Goal: Information Seeking & Learning: Learn about a topic

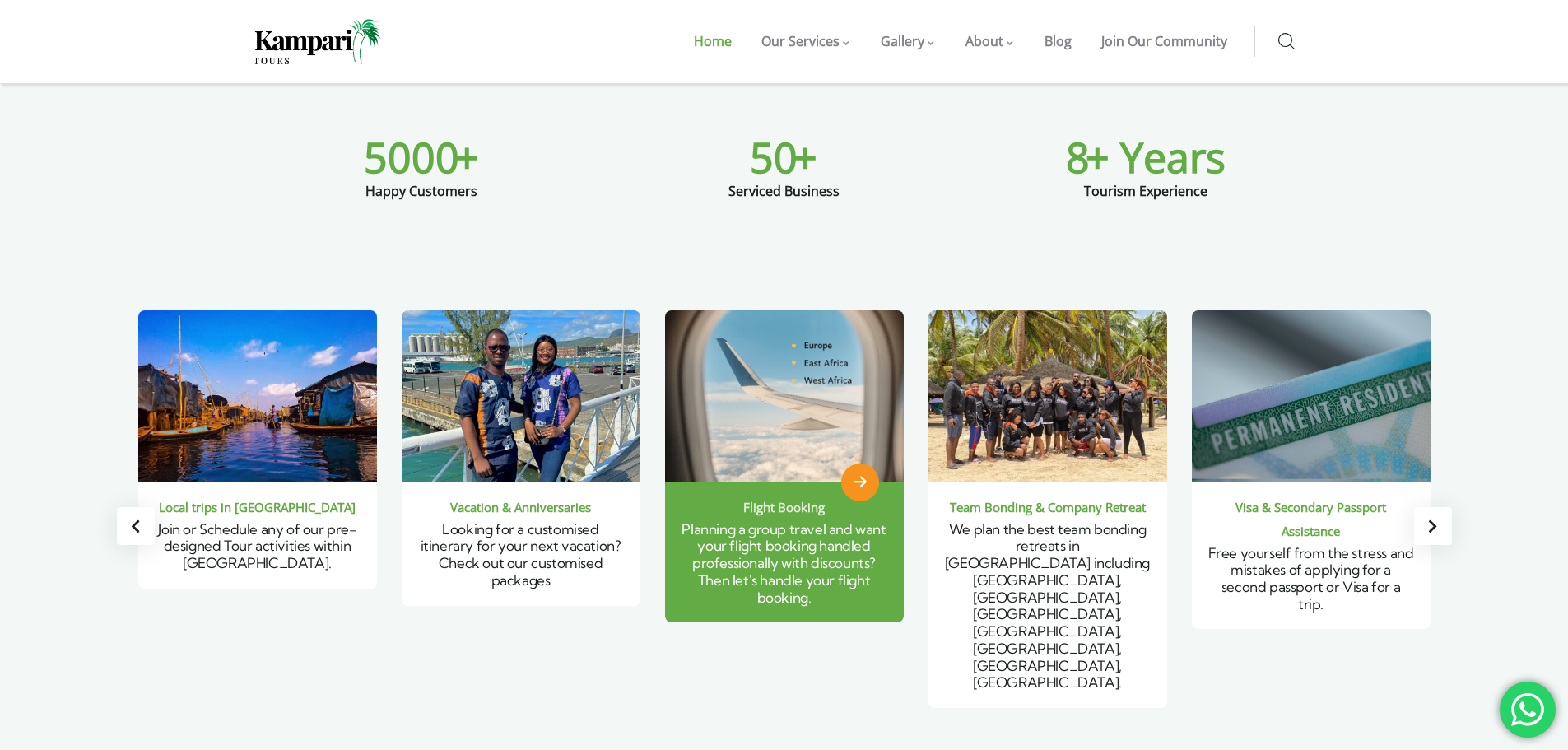
scroll to position [988, 0]
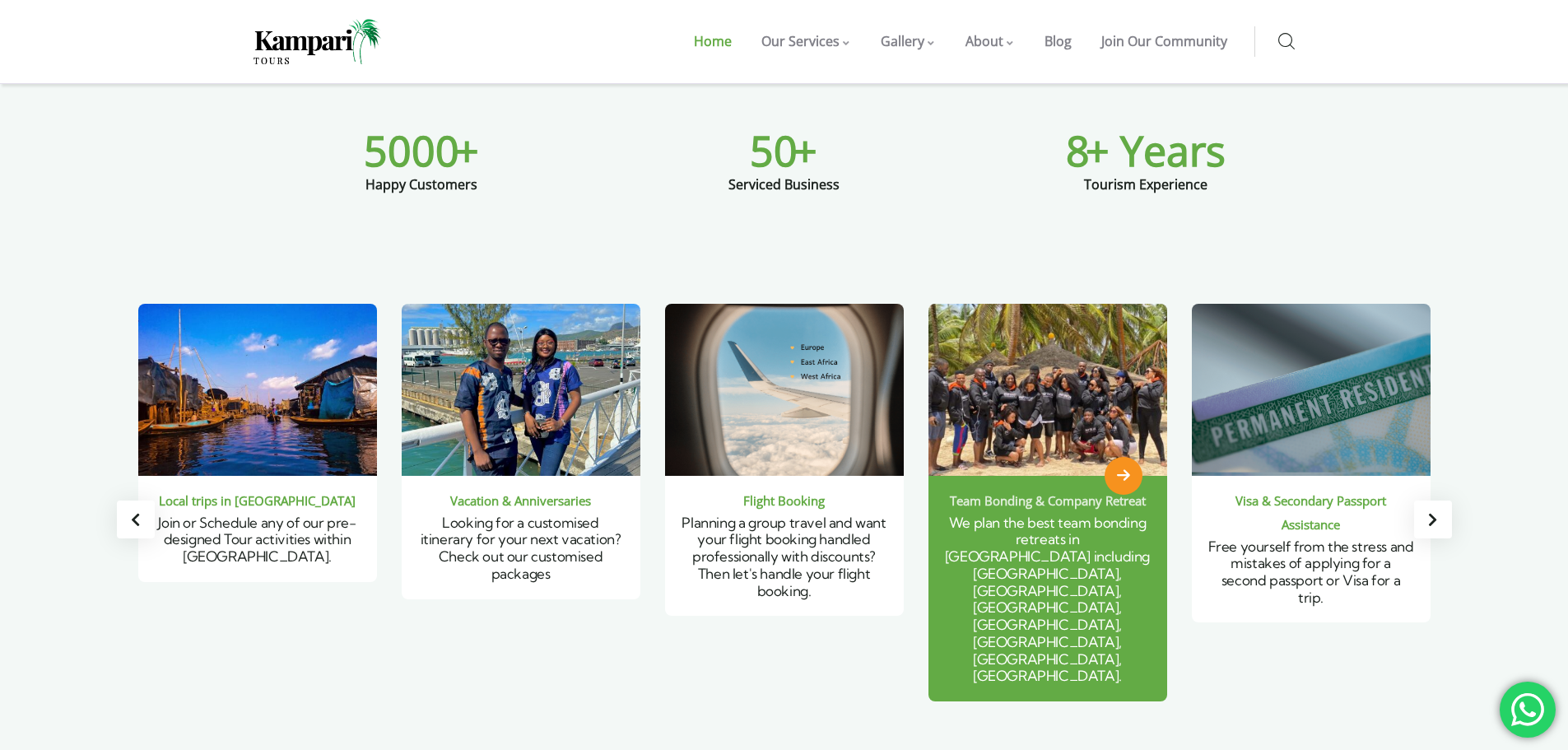
click at [1122, 489] on div "Team Bonding & Company Retreat" at bounding box center [1047, 501] width 206 height 24
click at [469, 391] on img "3 / 6" at bounding box center [521, 390] width 239 height 172
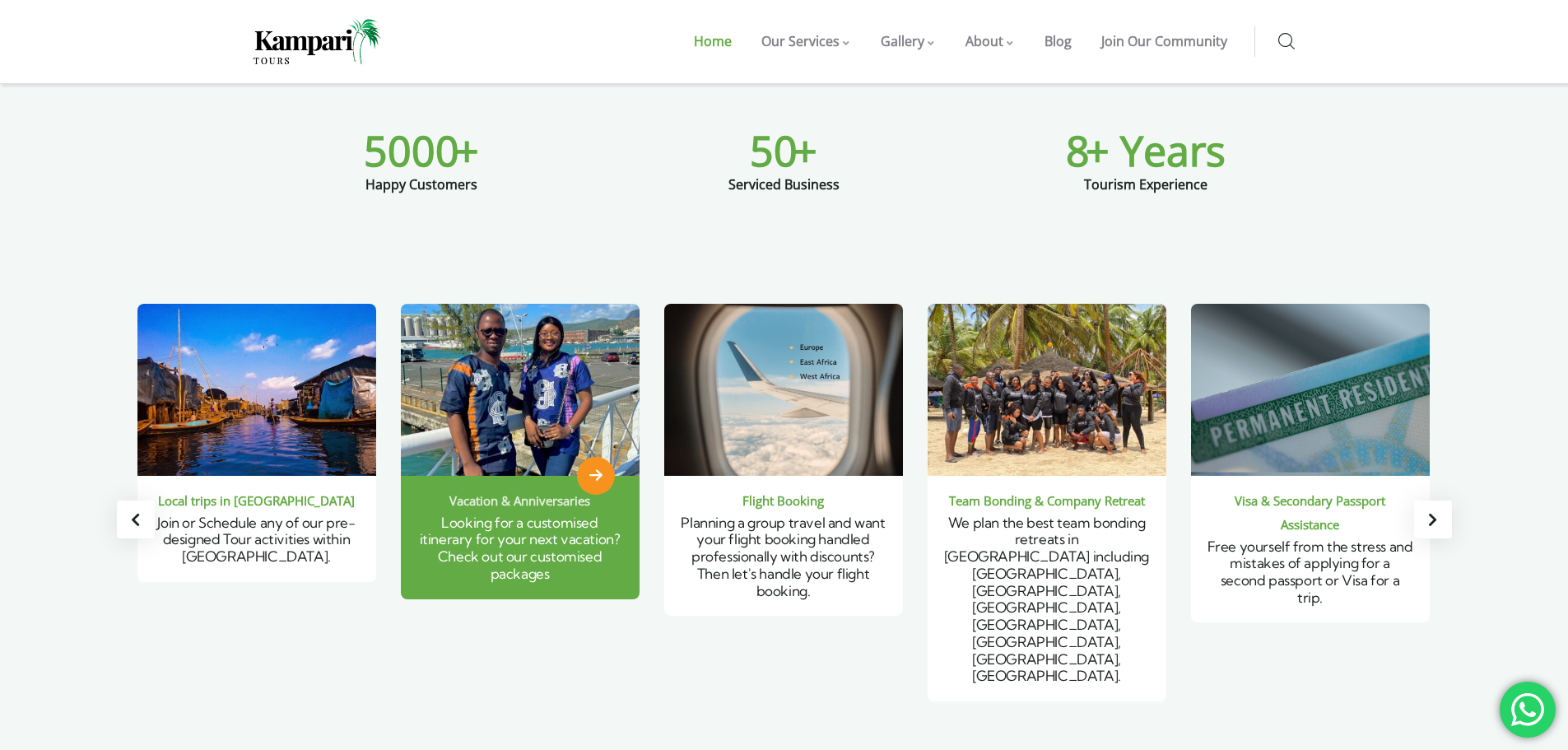
click at [546, 401] on img "3 / 6" at bounding box center [520, 390] width 286 height 207
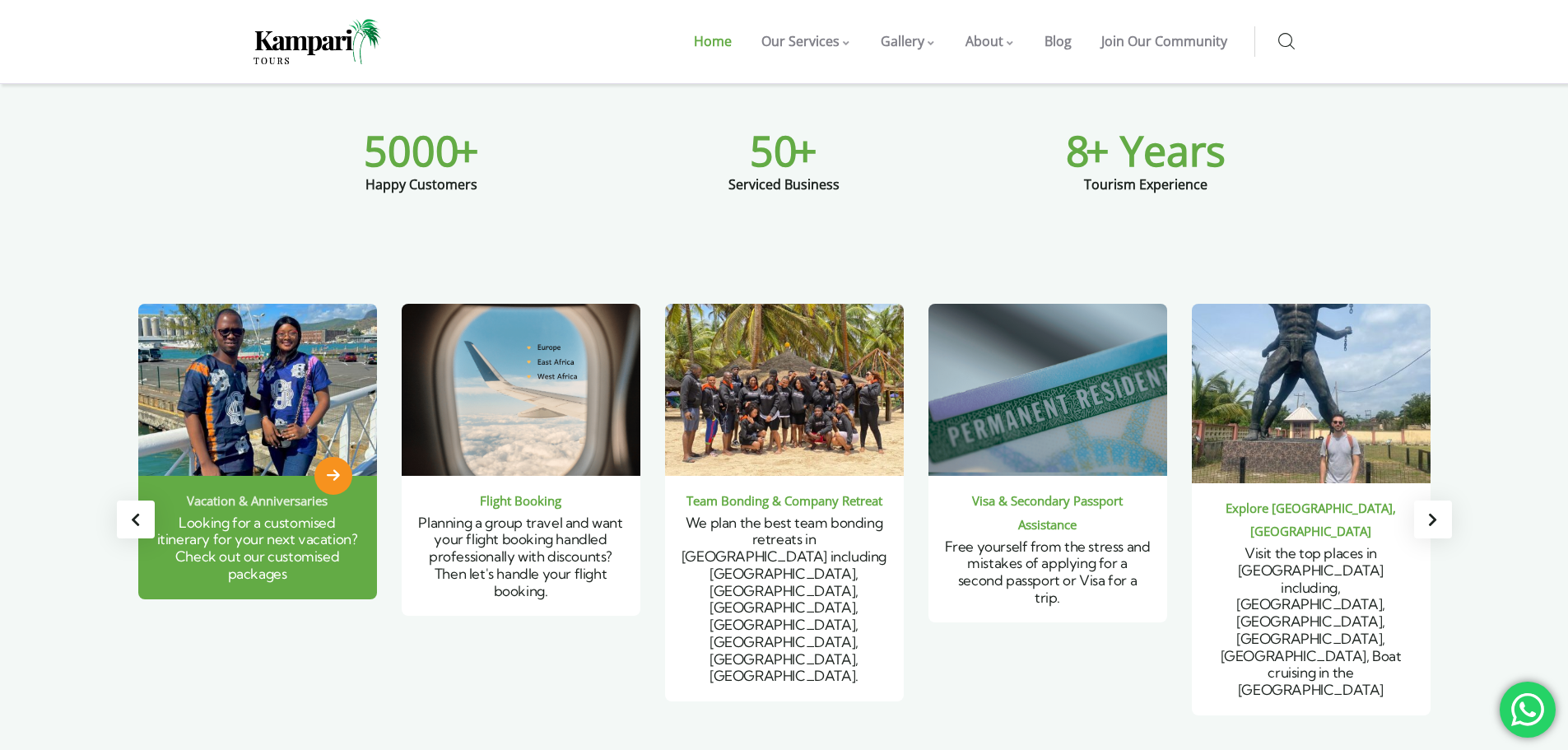
click at [229, 394] on img "3 / 6" at bounding box center [257, 390] width 286 height 207
click at [344, 456] on span "3 / 6" at bounding box center [333, 475] width 38 height 38
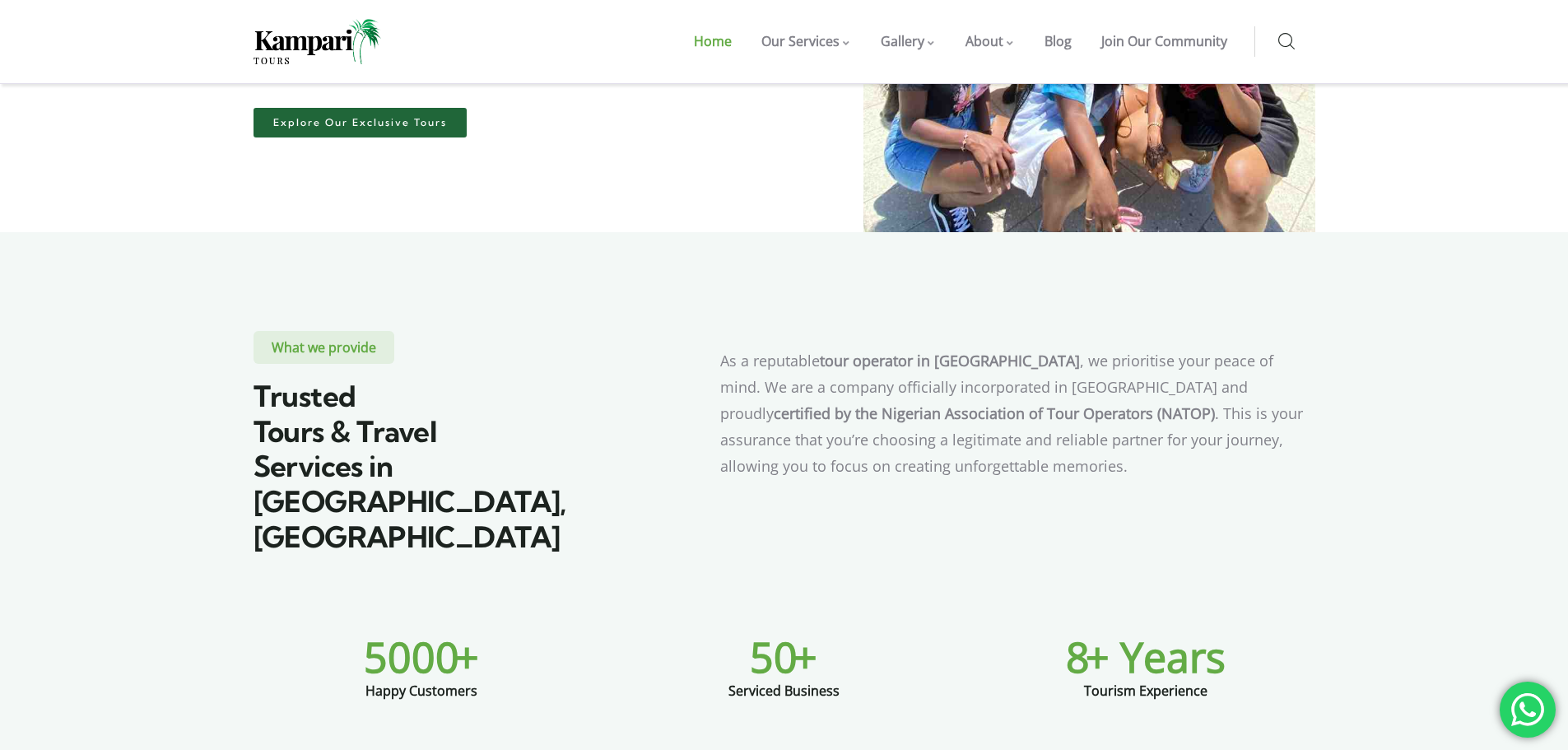
scroll to position [165, 0]
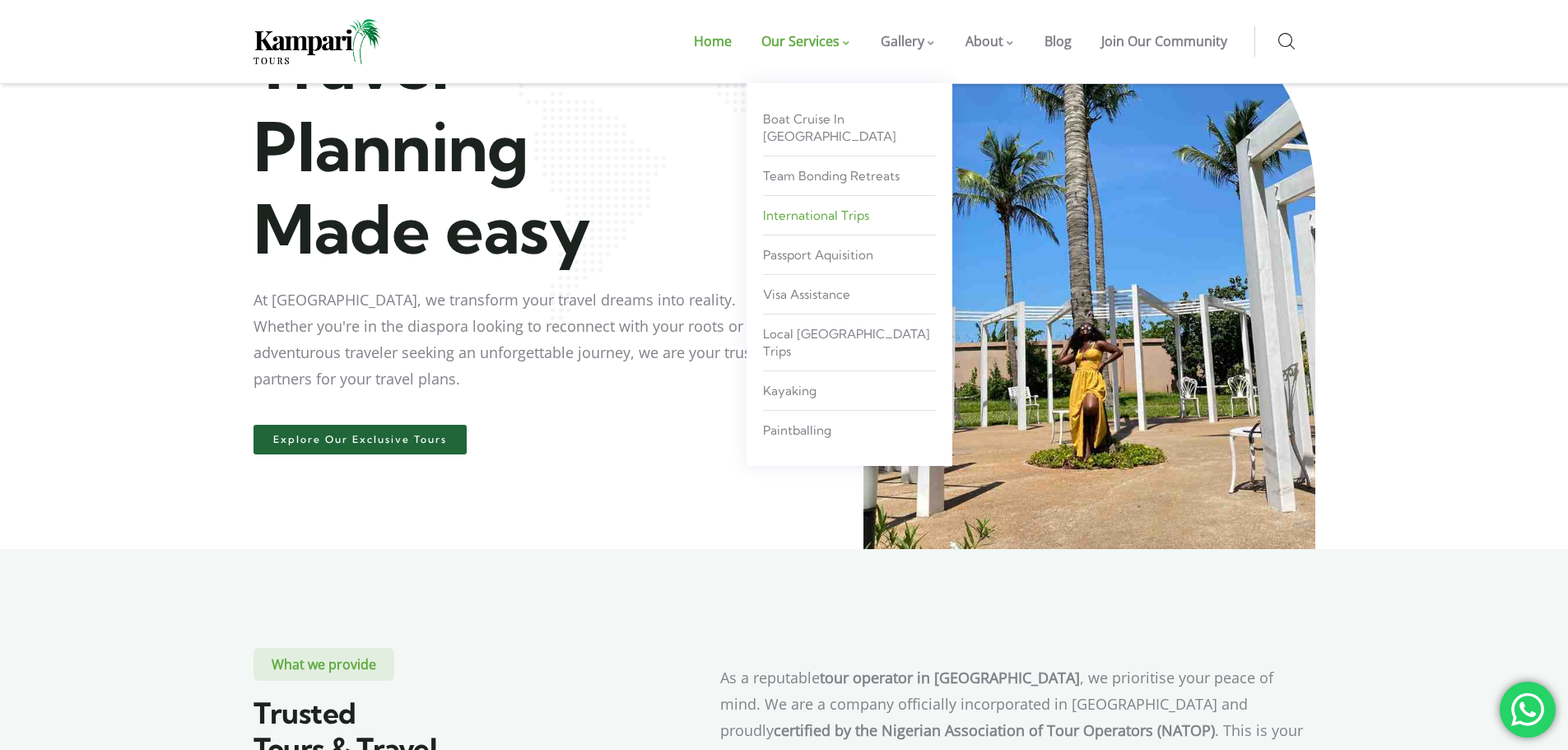
click at [812, 208] on span "International Trips" at bounding box center [816, 215] width 106 height 16
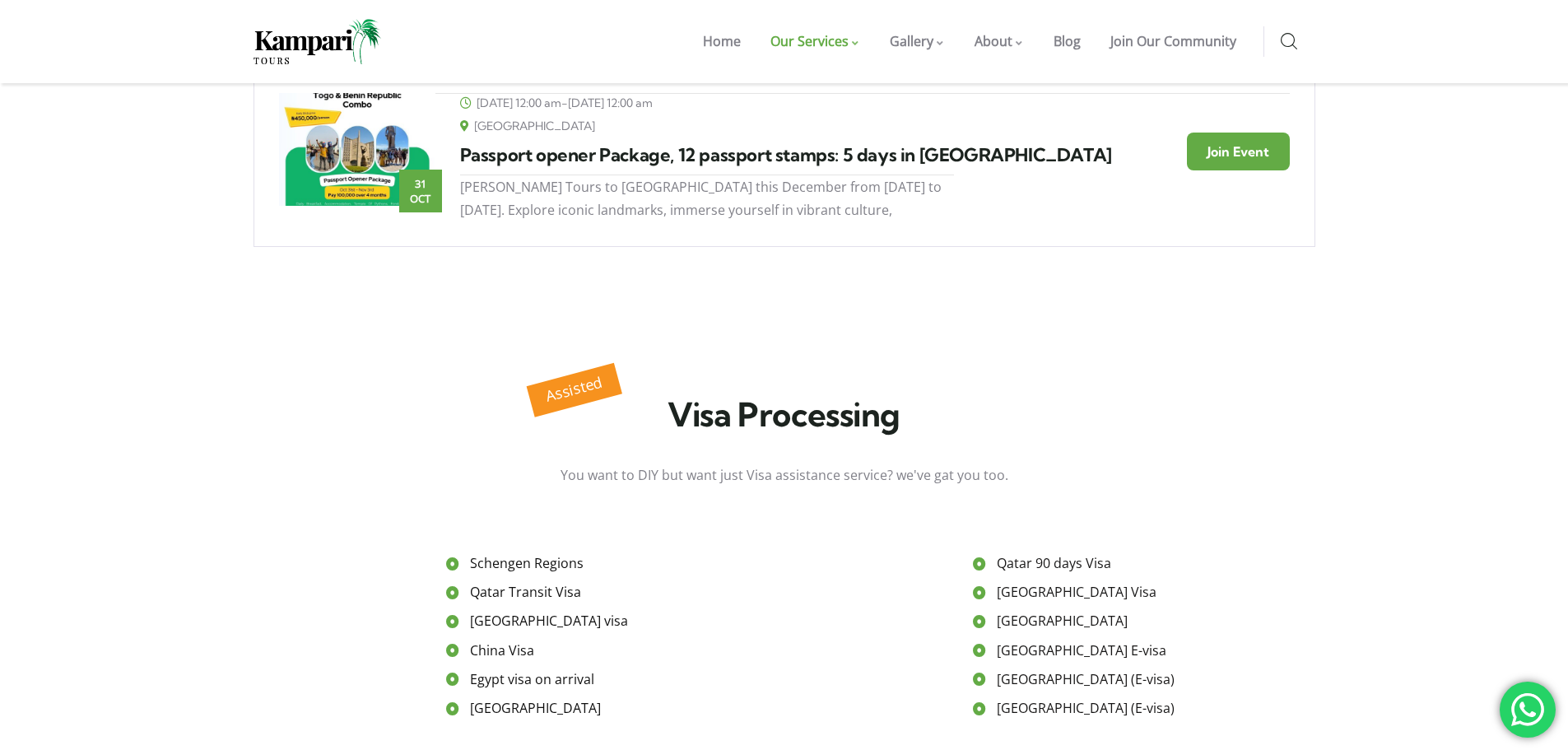
scroll to position [1180, 0]
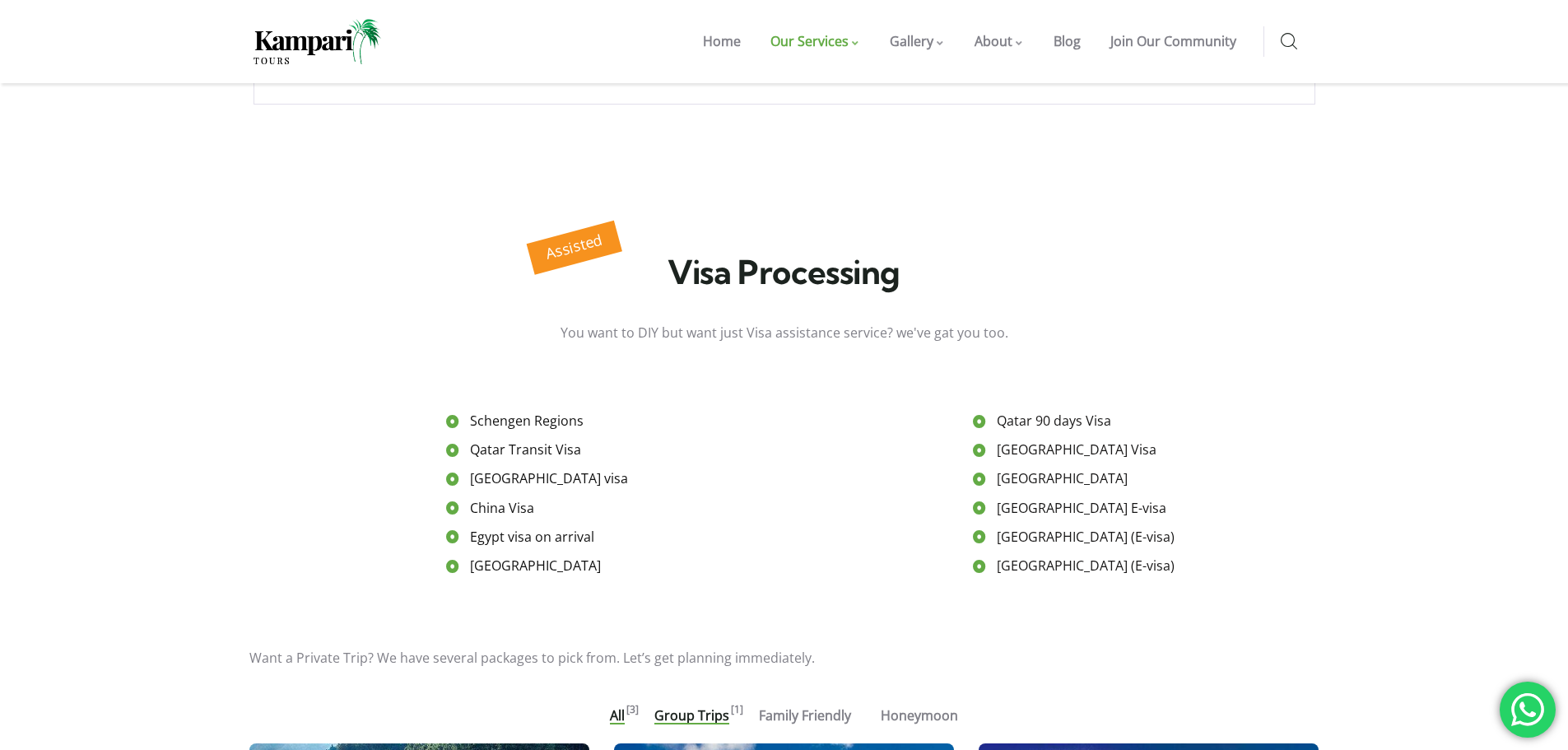
click at [682, 706] on span "Group Trips" at bounding box center [692, 715] width 75 height 18
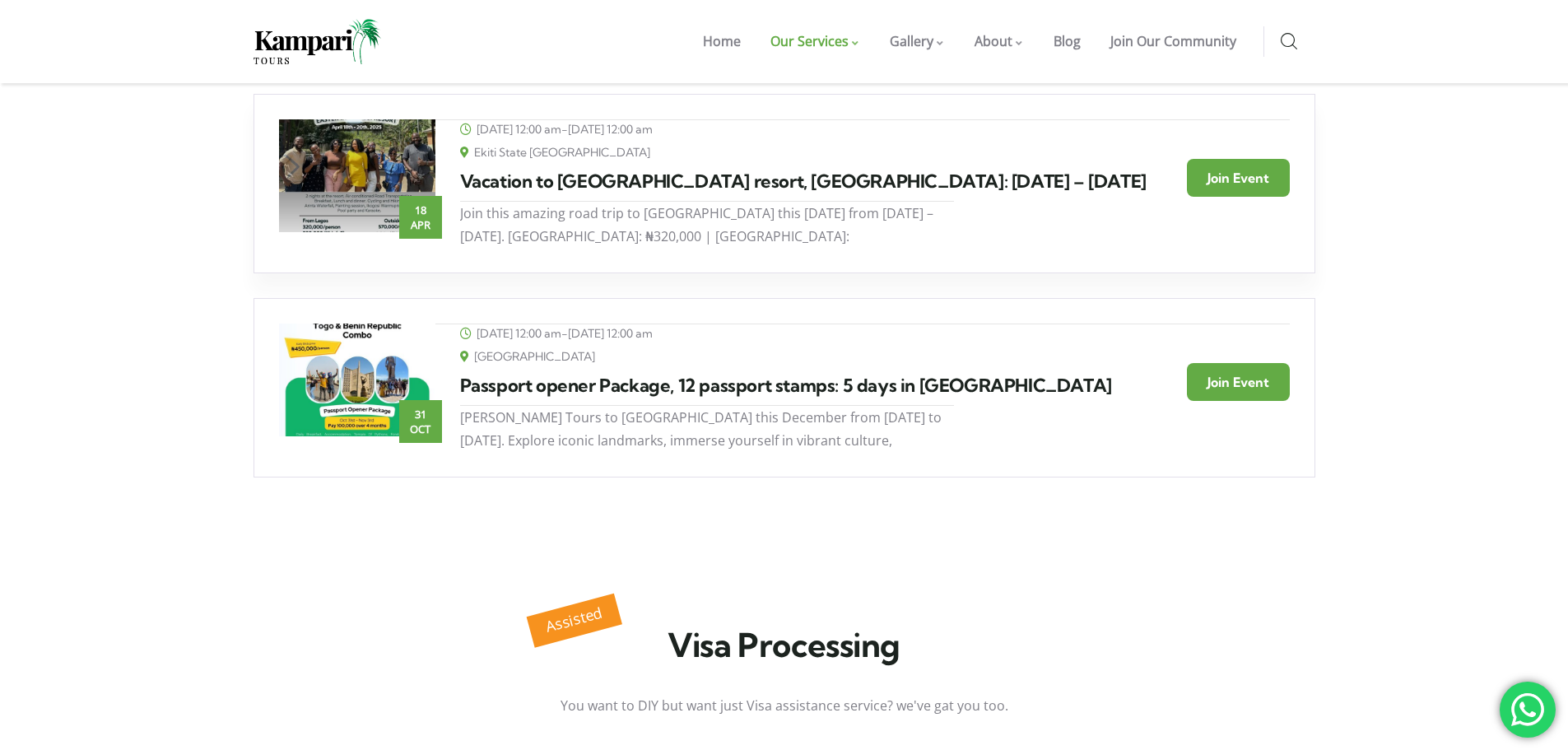
scroll to position [768, 0]
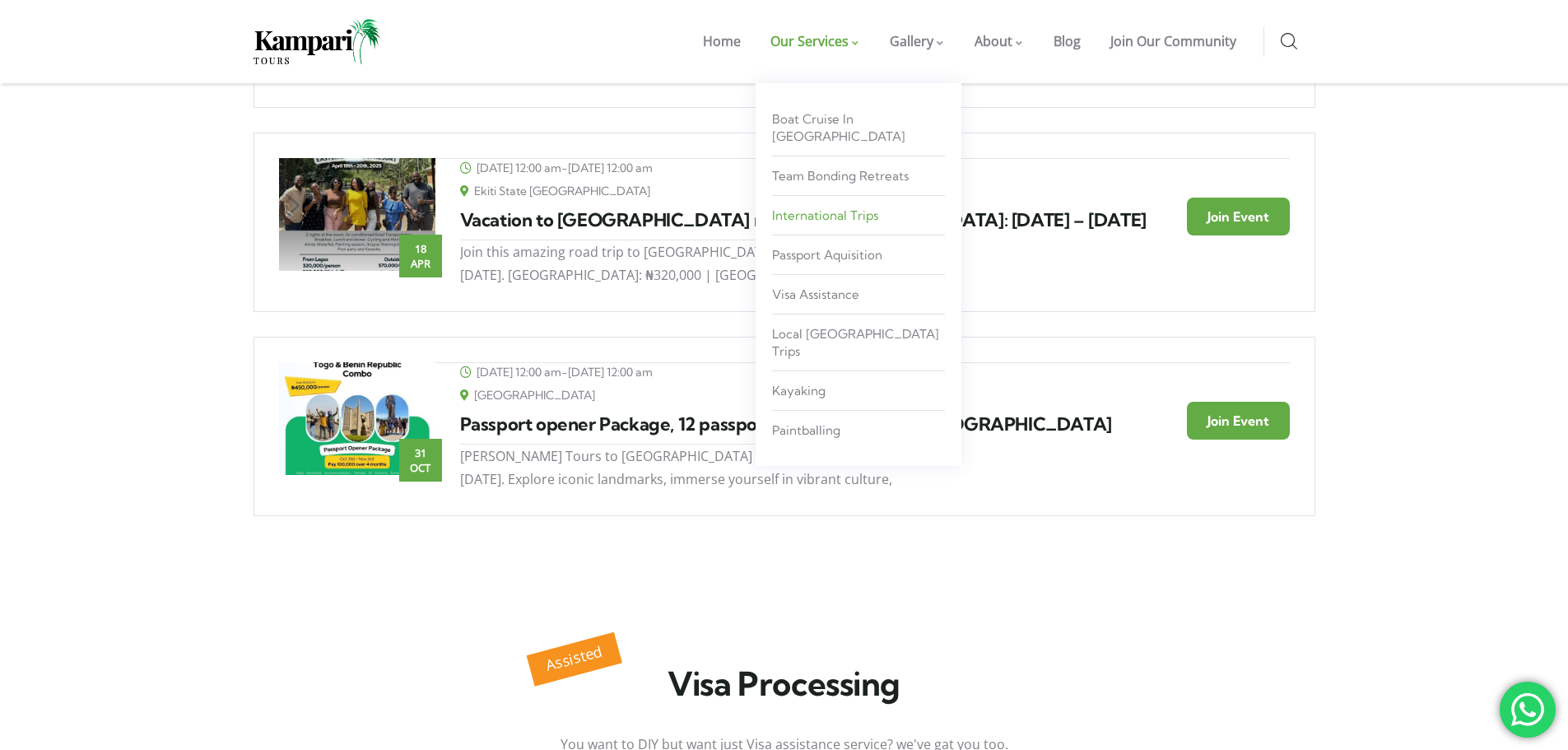
click at [844, 208] on span "International Trips" at bounding box center [825, 215] width 106 height 16
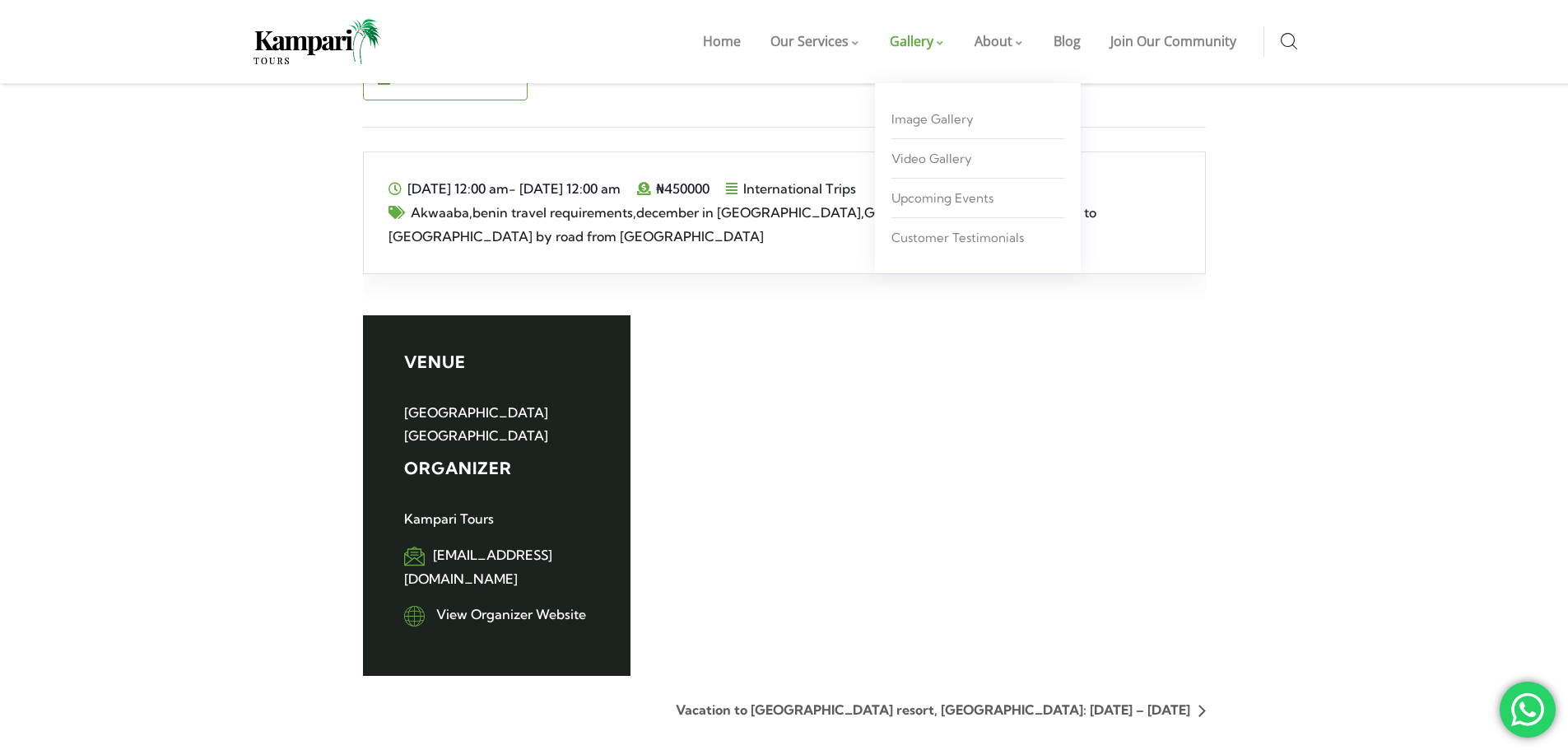
scroll to position [1235, 0]
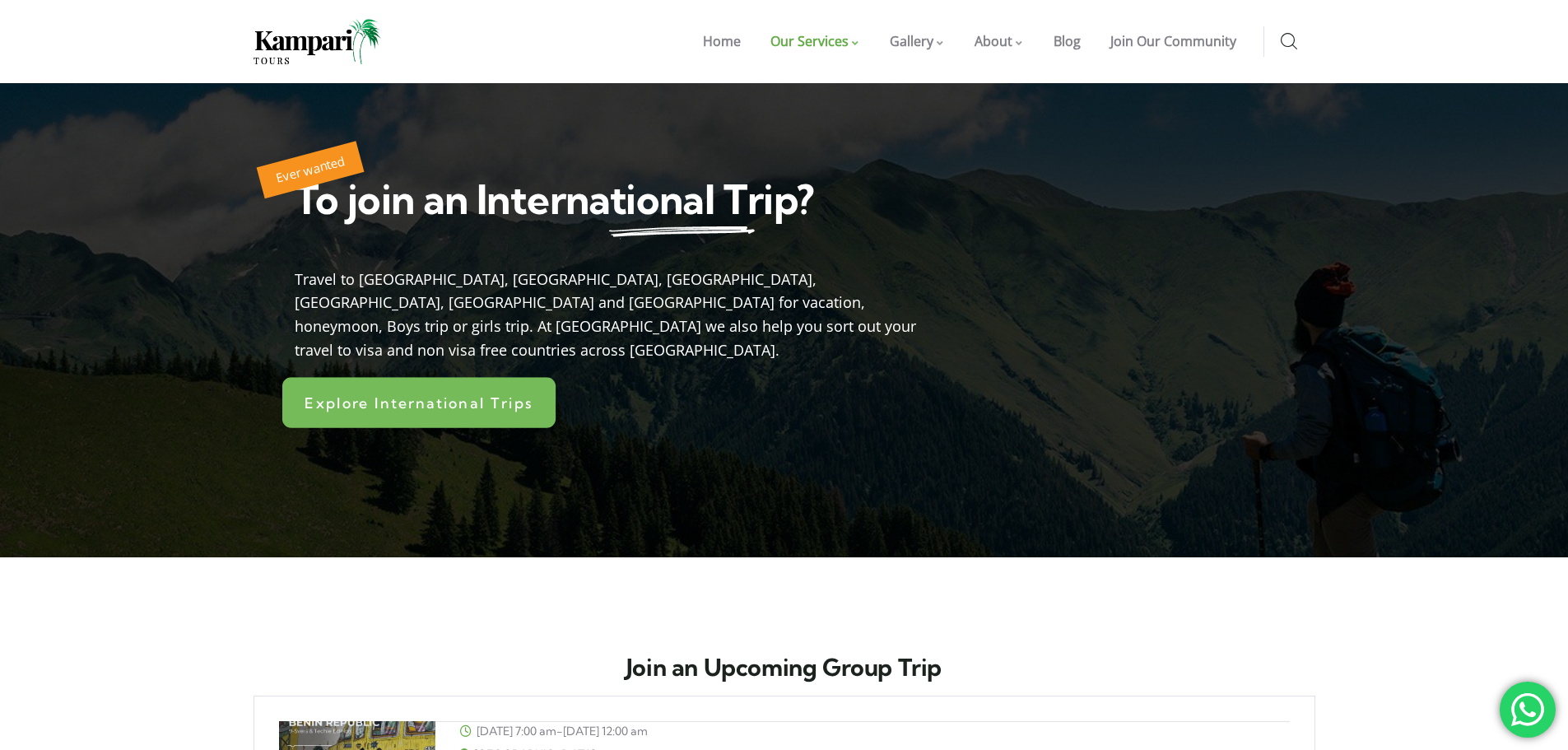
click at [446, 395] on span "Explore International Trips" at bounding box center [418, 402] width 228 height 15
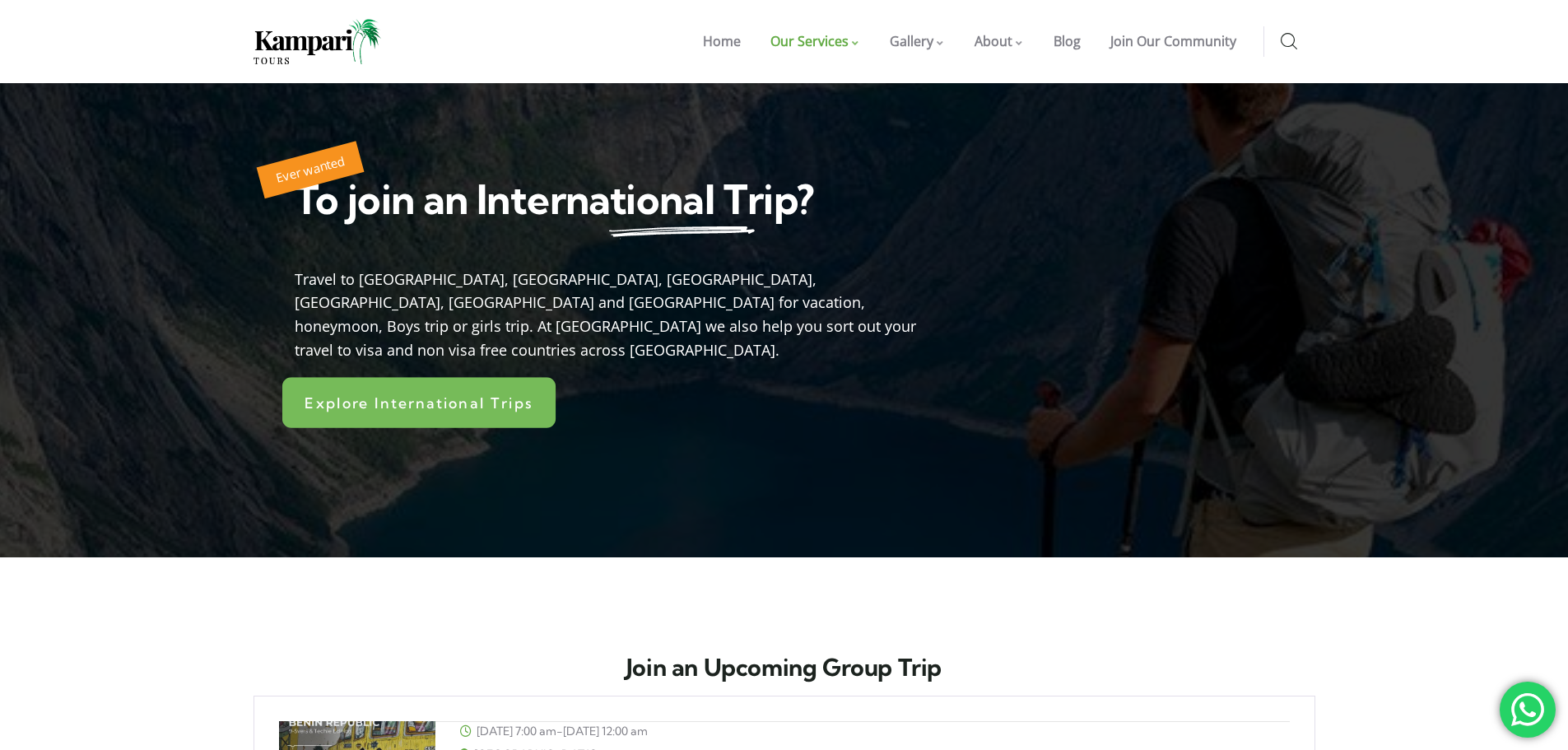
click at [491, 389] on link "Explore International Trips" at bounding box center [418, 402] width 274 height 51
click at [493, 389] on link "Explore International Trips" at bounding box center [418, 402] width 274 height 51
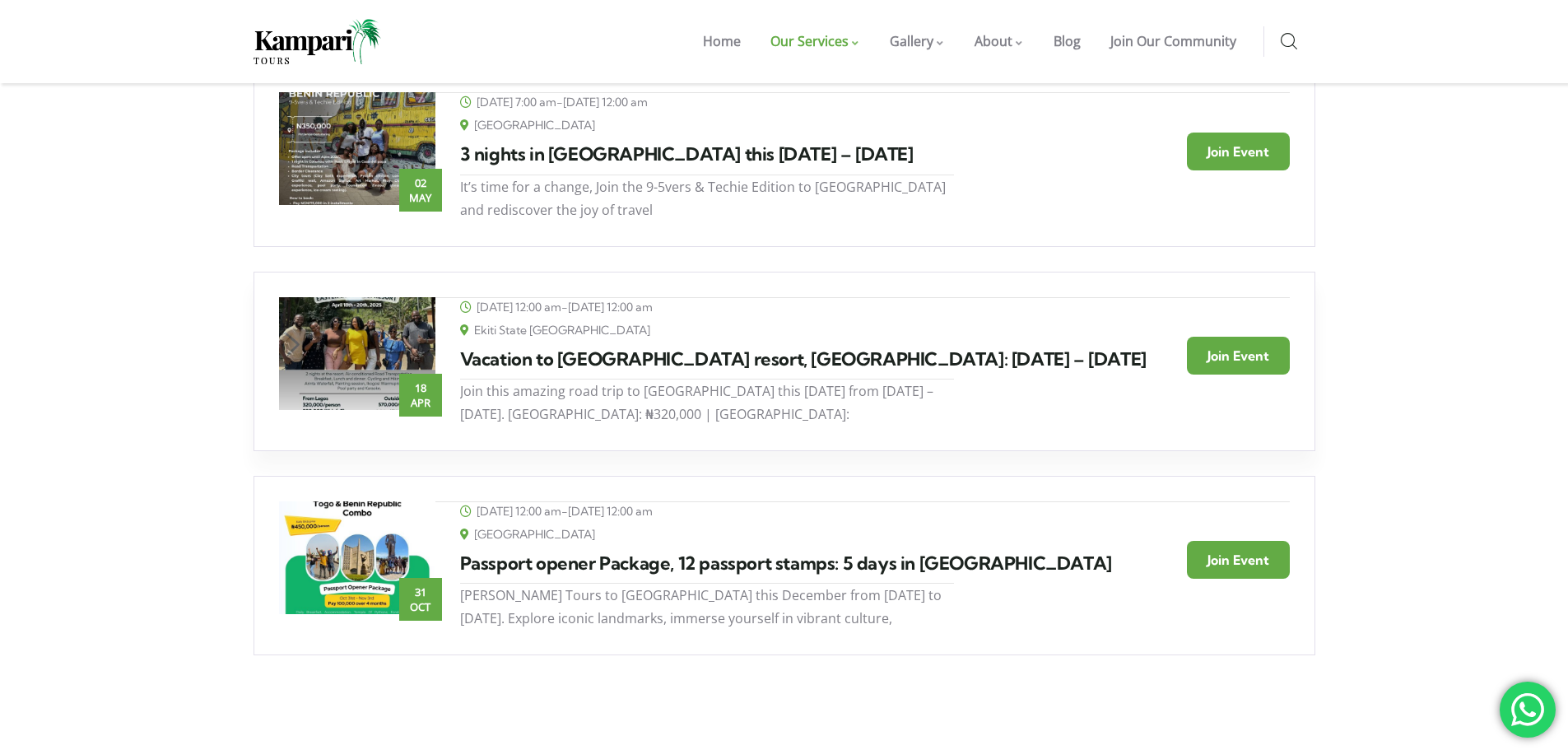
scroll to position [659, 0]
